Goal: Find specific page/section: Find specific page/section

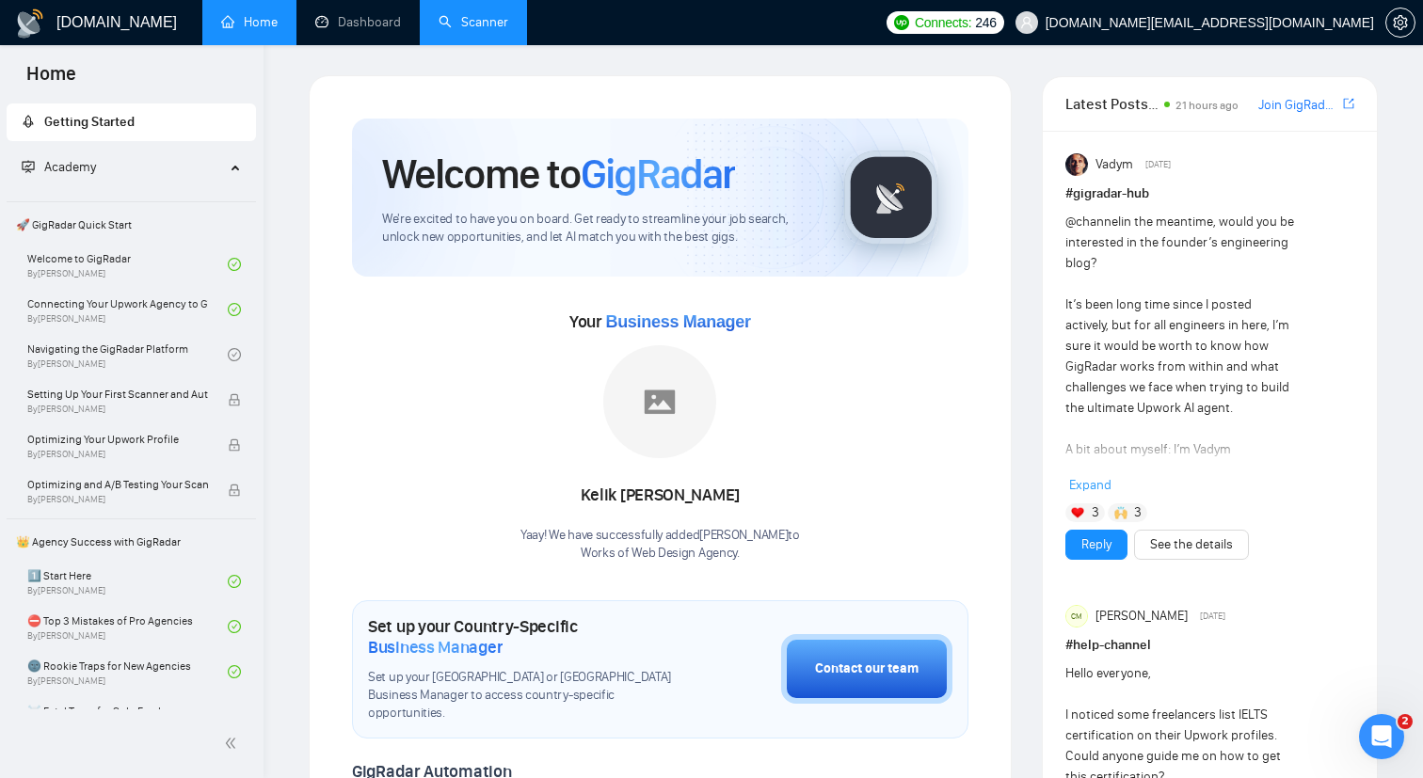
click at [456, 24] on link "Scanner" at bounding box center [473, 22] width 70 height 16
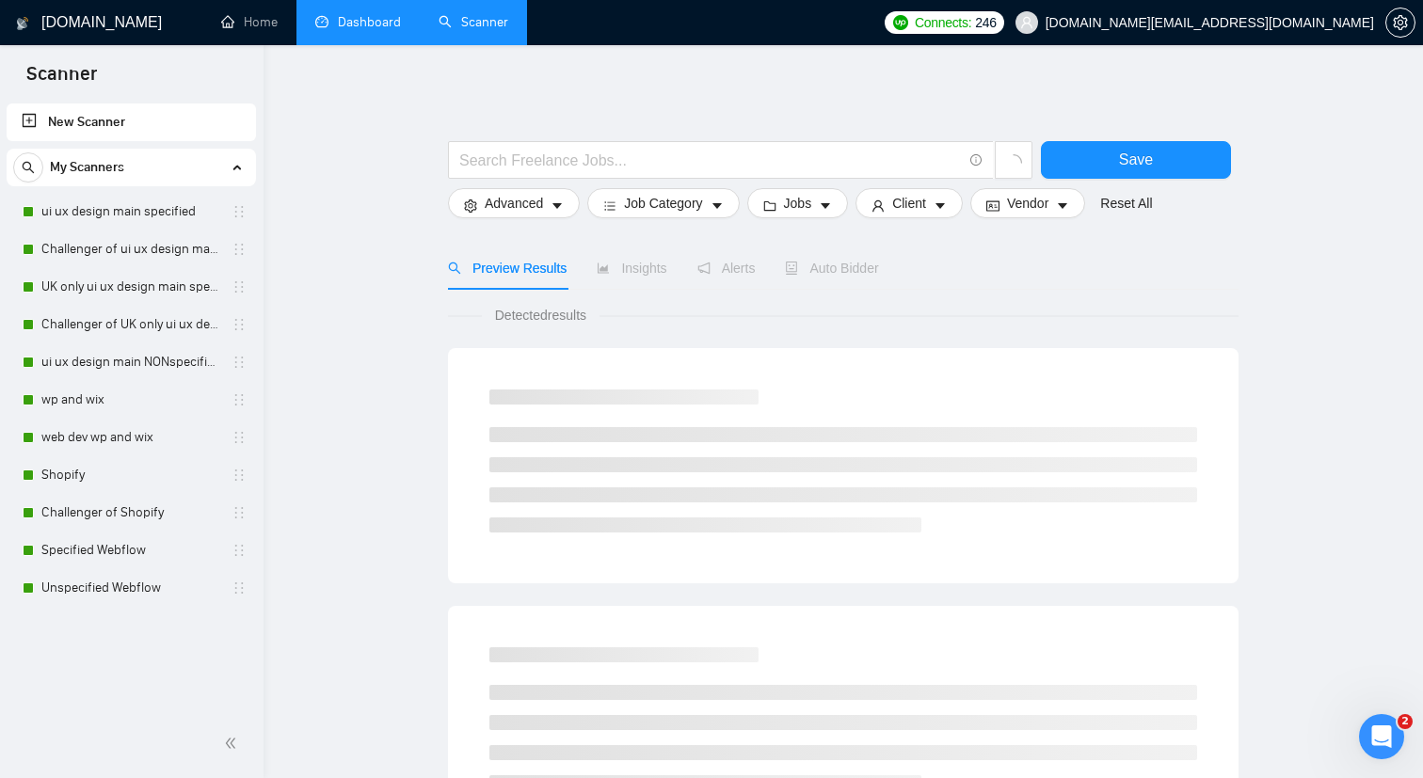
click at [374, 24] on link "Dashboard" at bounding box center [358, 22] width 86 height 16
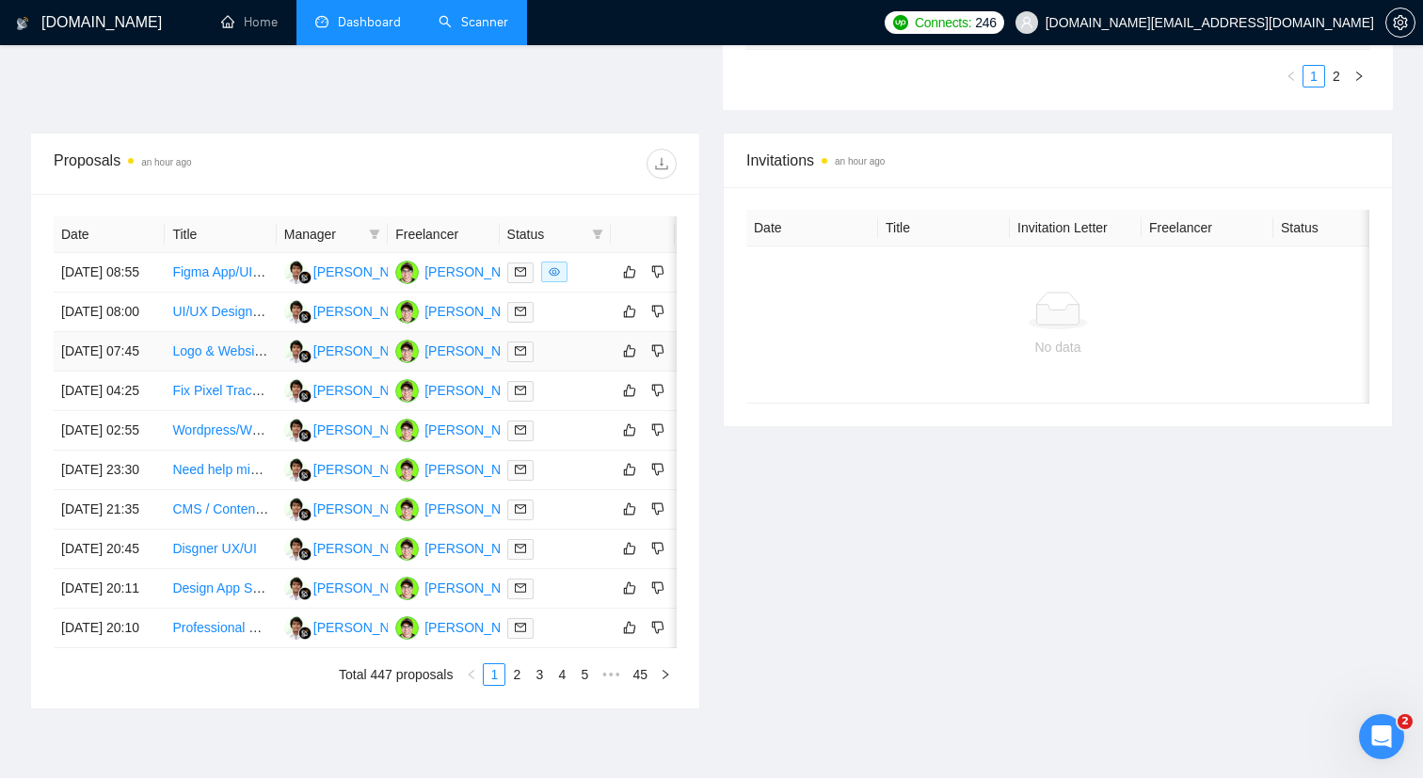
scroll to position [639, 0]
